Goal: Task Accomplishment & Management: Complete application form

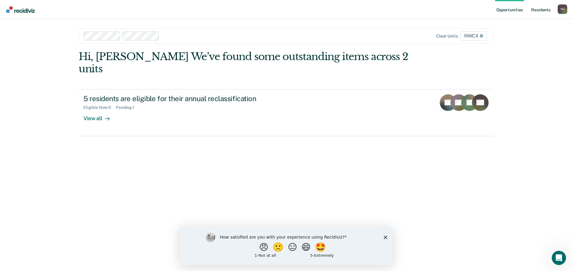
click at [541, 10] on link "Resident s" at bounding box center [541, 9] width 22 height 19
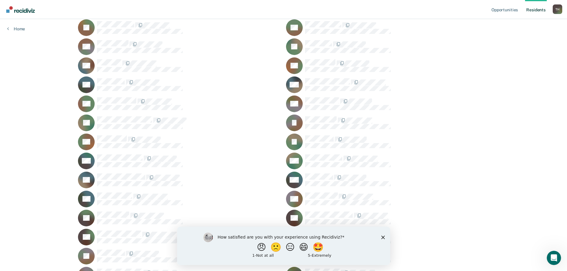
scroll to position [149, 0]
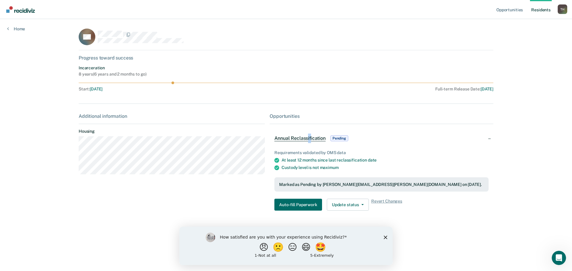
click at [310, 139] on span "Annual Reclassification" at bounding box center [299, 138] width 51 height 6
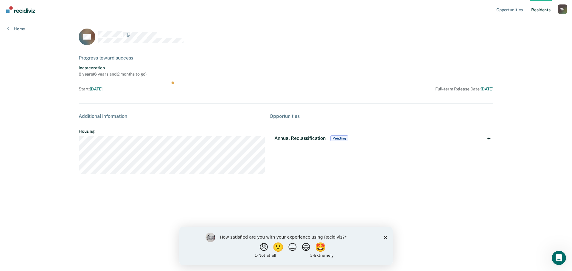
click at [305, 137] on span "Annual Reclassification" at bounding box center [299, 138] width 51 height 6
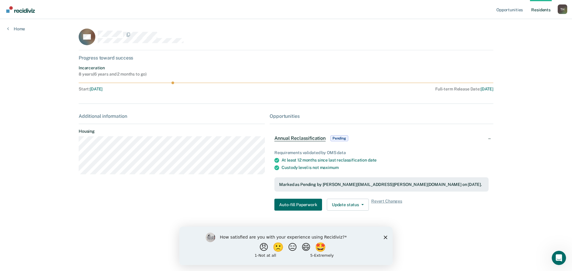
click at [305, 140] on span "Annual Reclassification" at bounding box center [299, 138] width 51 height 6
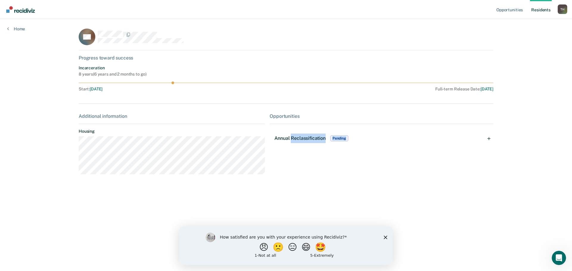
click at [305, 140] on span "Annual Reclassification" at bounding box center [299, 138] width 51 height 6
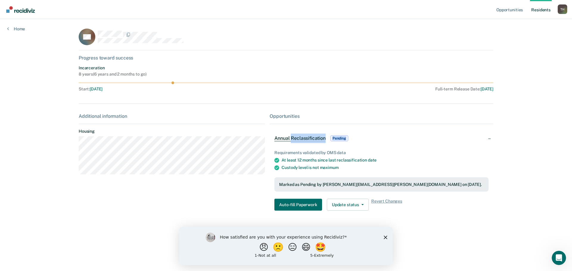
click at [305, 140] on span "Annual Reclassification" at bounding box center [299, 138] width 51 height 6
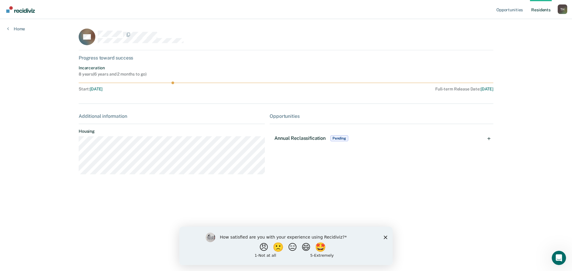
click at [305, 139] on span "Annual Reclassification" at bounding box center [299, 138] width 51 height 6
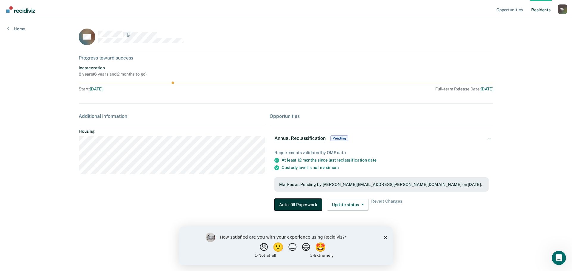
click at [290, 205] on button "Auto-fill Paperwork" at bounding box center [297, 205] width 47 height 12
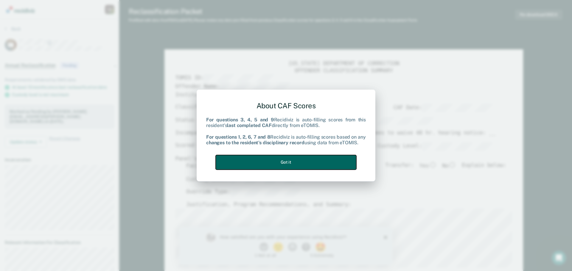
type textarea "x"
click at [289, 163] on button "Got it" at bounding box center [286, 162] width 141 height 15
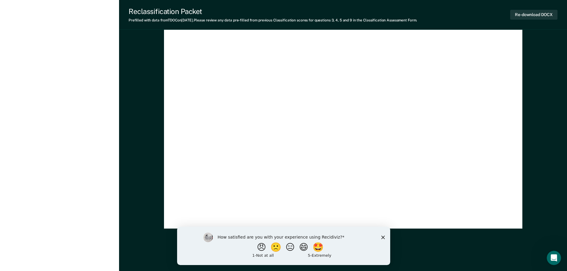
scroll to position [1768, 0]
